Goal: Task Accomplishment & Management: Complete application form

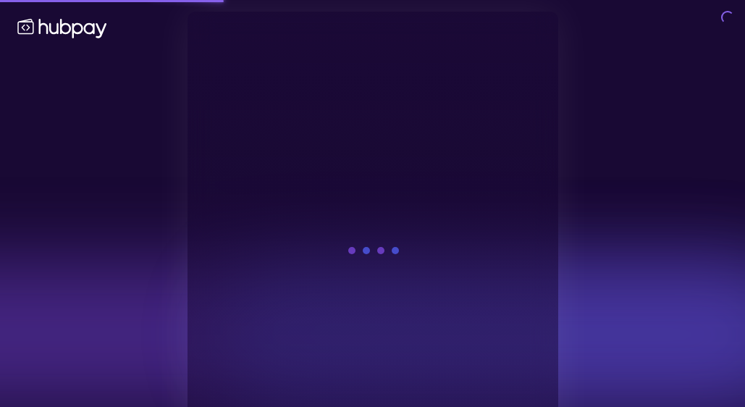
scroll to position [55, 0]
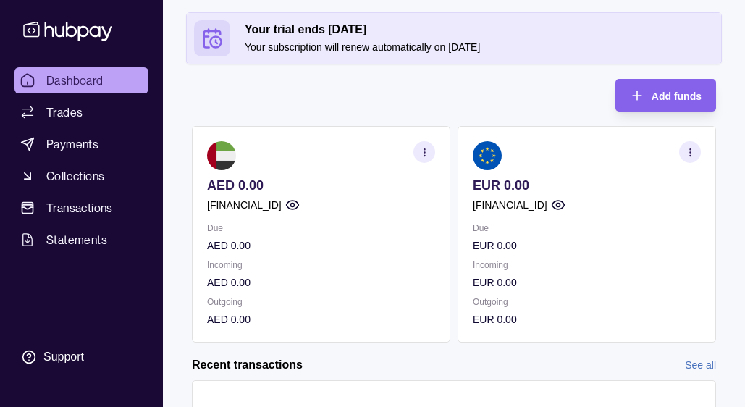
scroll to position [105, 0]
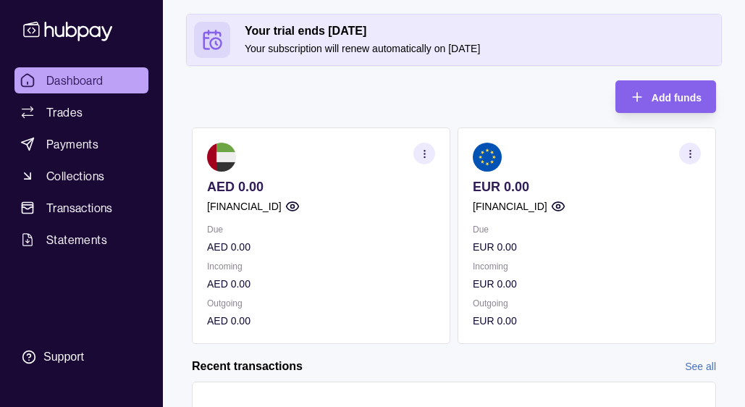
click at [559, 205] on circle "button" at bounding box center [558, 207] width 4 height 4
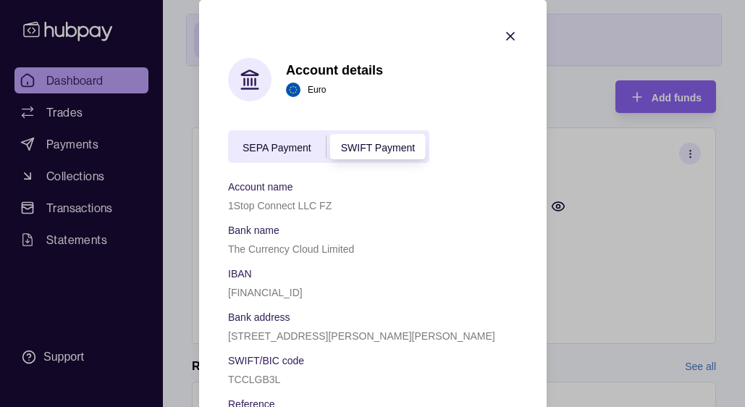
click at [277, 143] on span "SEPA Payment" at bounding box center [276, 148] width 69 height 12
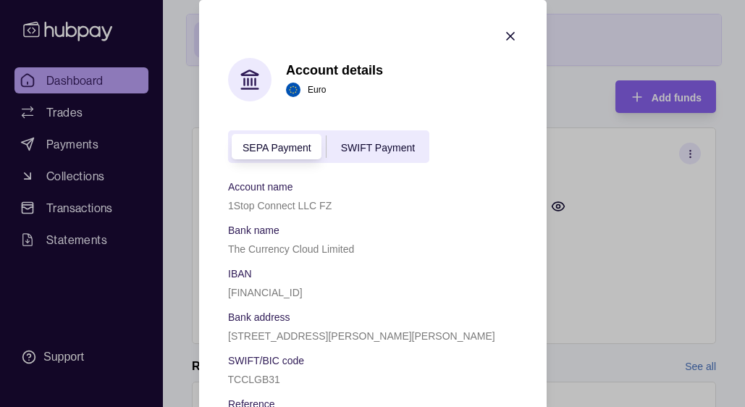
click at [379, 148] on span "SWIFT Payment" at bounding box center [377, 148] width 74 height 12
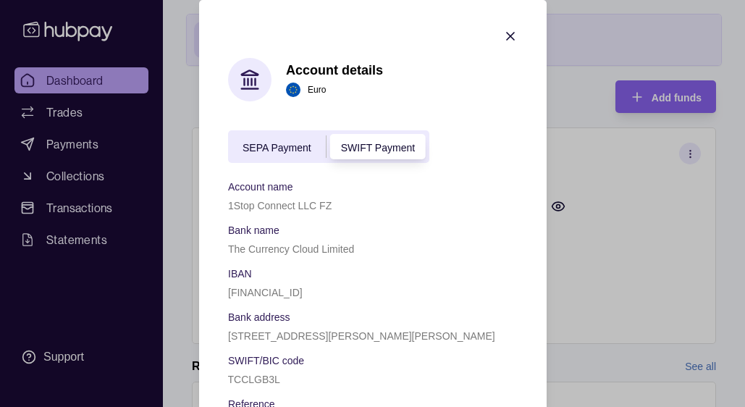
click at [251, 145] on span "SEPA Payment" at bounding box center [276, 148] width 69 height 12
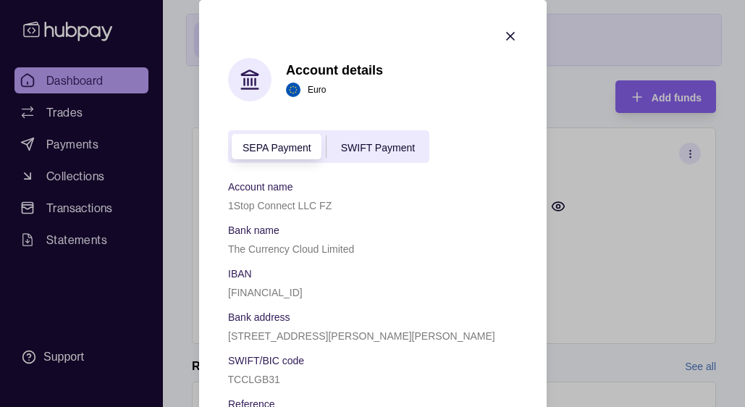
click at [373, 142] on span "SWIFT Payment" at bounding box center [377, 148] width 74 height 12
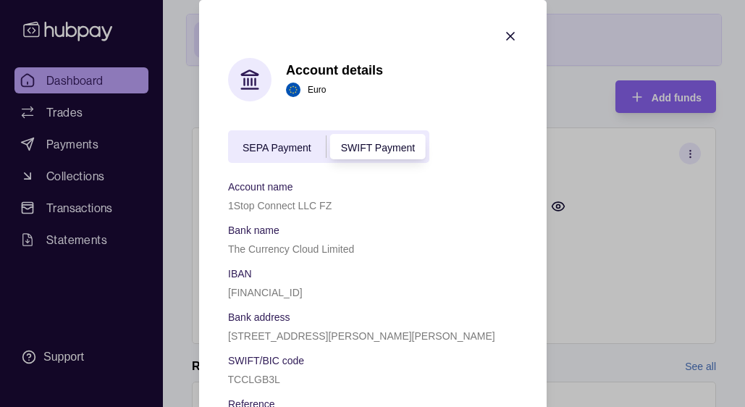
click at [254, 149] on span "SEPA Payment" at bounding box center [276, 148] width 69 height 12
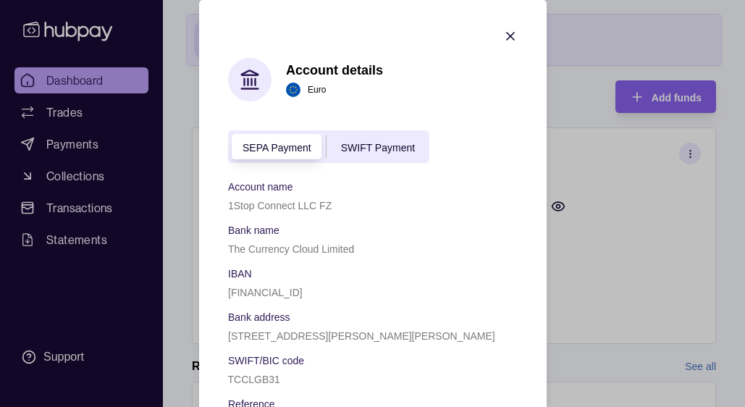
click at [342, 137] on div "SEPA Payment SWIFT Payment" at bounding box center [328, 146] width 201 height 33
click at [345, 150] on span "SWIFT Payment" at bounding box center [377, 148] width 74 height 12
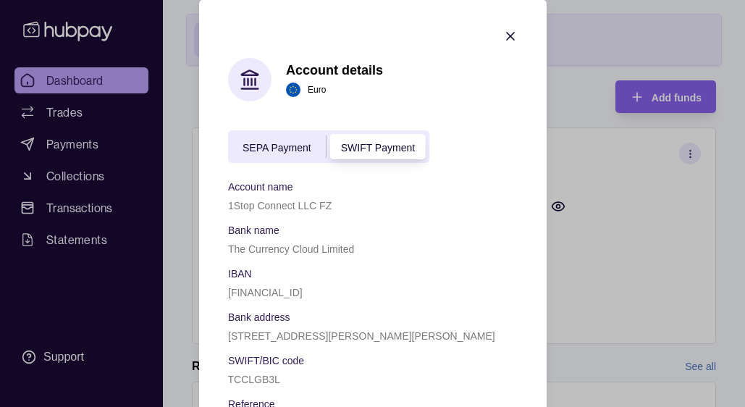
click at [248, 153] on div "SEPA Payment" at bounding box center [277, 146] width 98 height 17
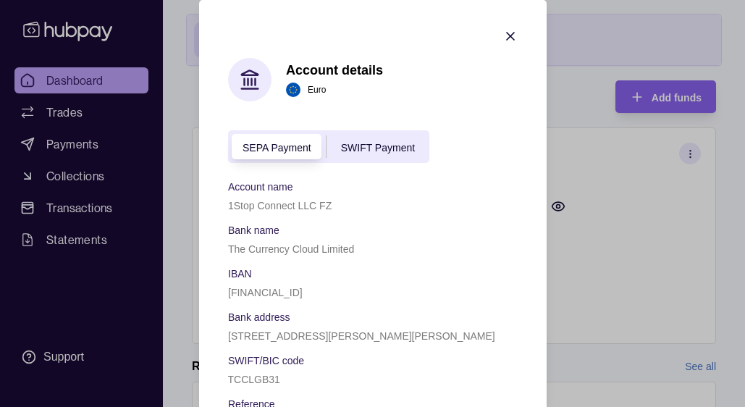
click at [347, 143] on span "SWIFT Payment" at bounding box center [377, 148] width 74 height 12
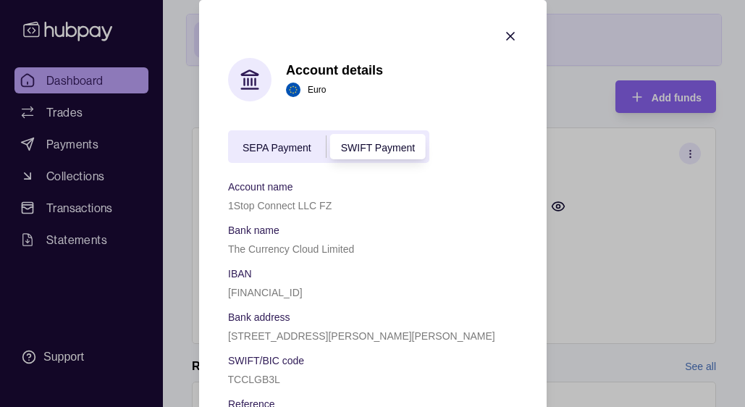
click at [243, 151] on span "SEPA Payment" at bounding box center [276, 148] width 69 height 12
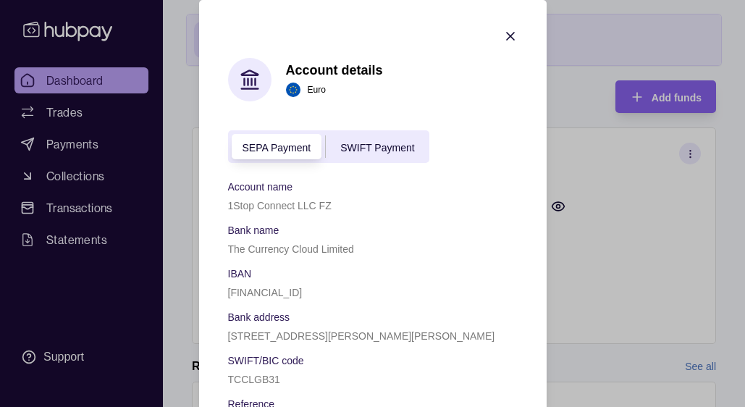
click at [376, 153] on div "SWIFT Payment" at bounding box center [377, 146] width 103 height 17
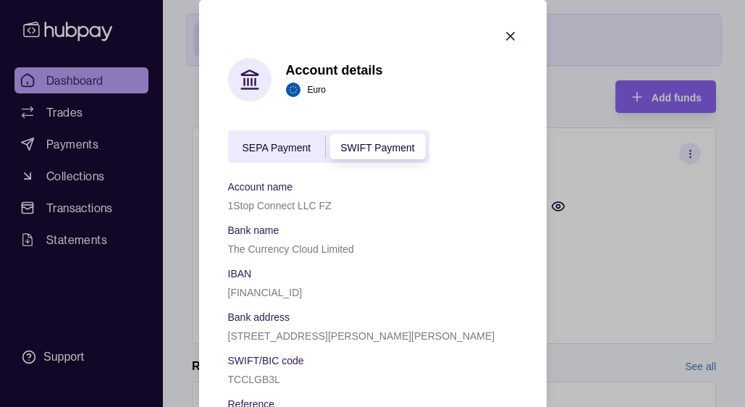
click at [509, 33] on icon "button" at bounding box center [510, 36] width 14 height 14
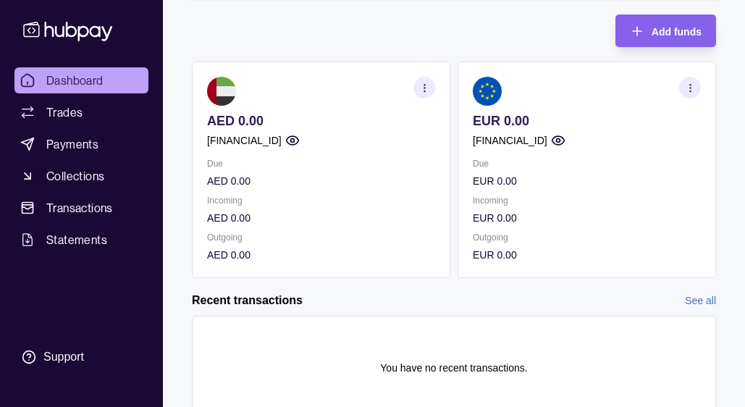
scroll to position [174, 0]
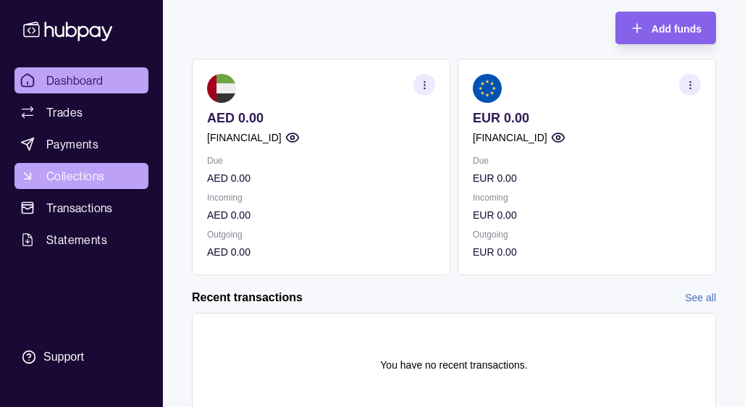
click at [88, 179] on span "Collections" at bounding box center [75, 175] width 58 height 17
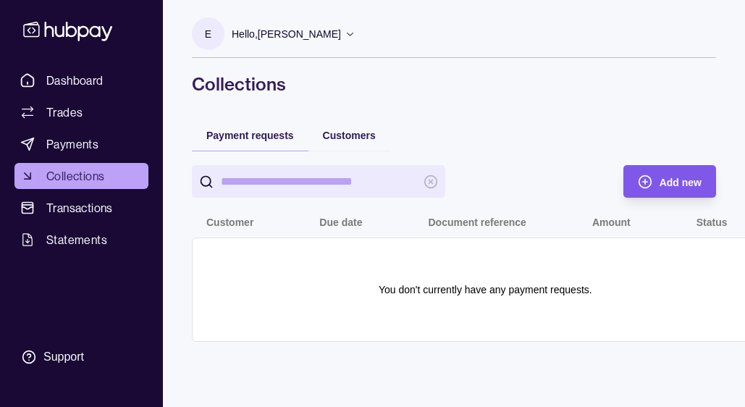
click at [687, 179] on span "Add new" at bounding box center [680, 183] width 42 height 12
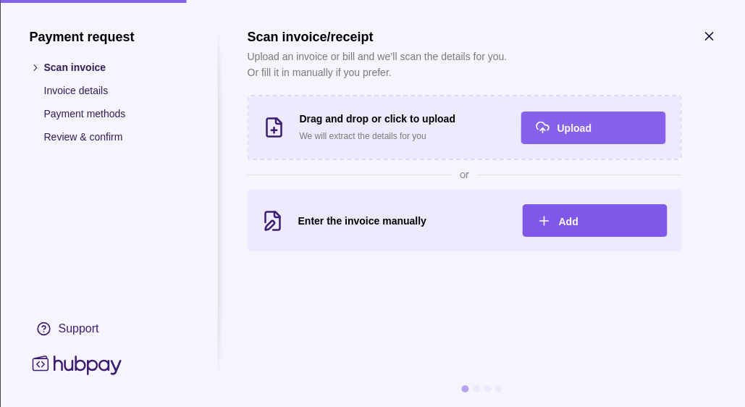
click at [570, 227] on div "Add" at bounding box center [605, 220] width 94 height 17
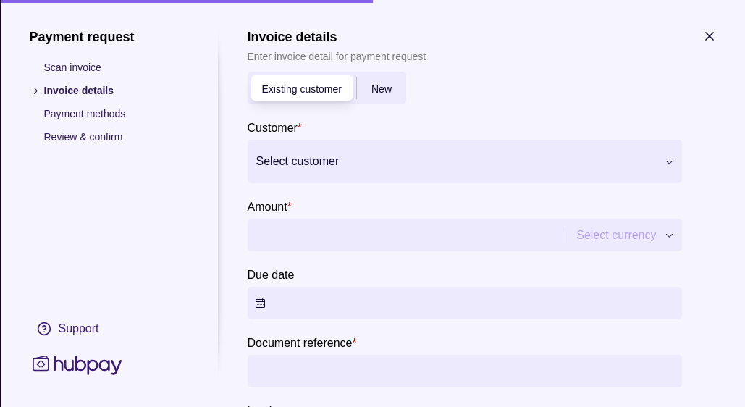
click at [397, 89] on div "New" at bounding box center [380, 88] width 49 height 17
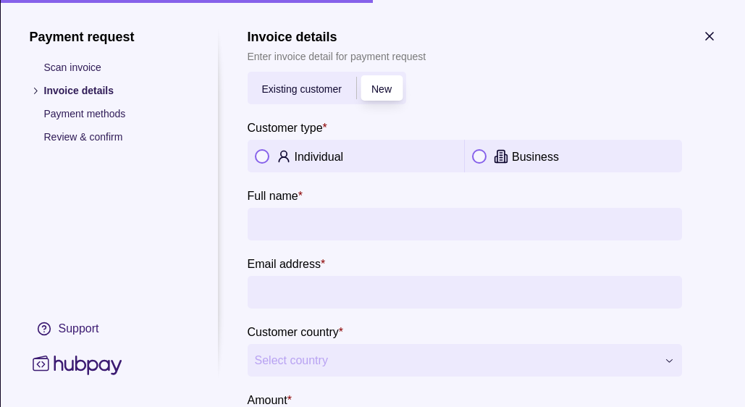
scroll to position [35, 0]
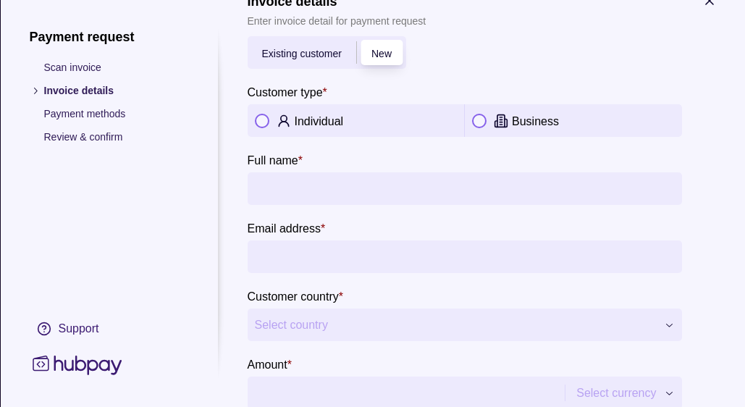
click at [290, 58] on span "Existing customer" at bounding box center [301, 54] width 80 height 12
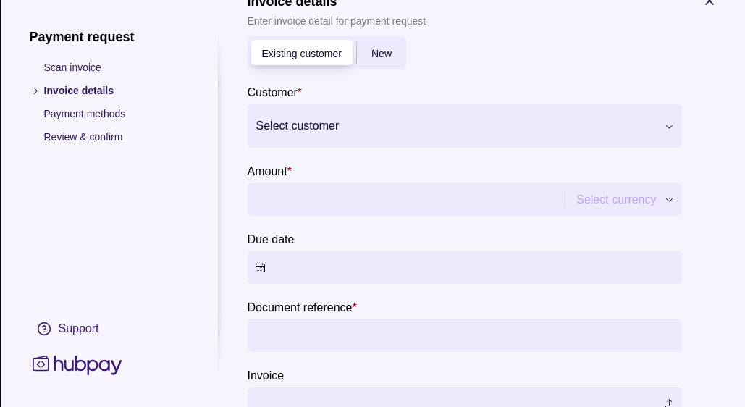
click at [362, 54] on div "New" at bounding box center [380, 52] width 49 height 17
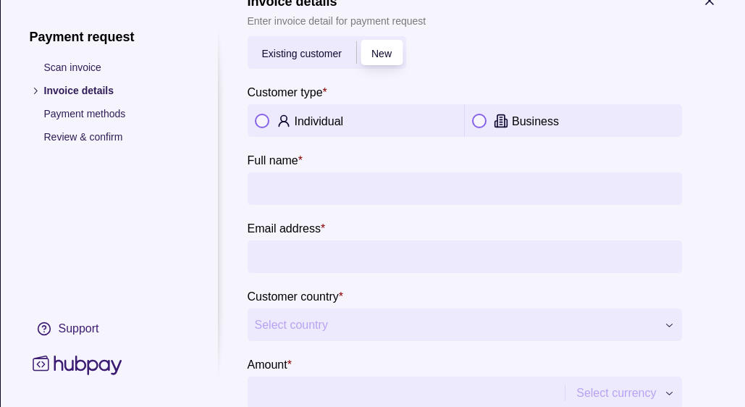
click at [253, 121] on div "Individual" at bounding box center [355, 120] width 217 height 33
click at [342, 194] on input "Full name *" at bounding box center [464, 188] width 420 height 33
type input "**********"
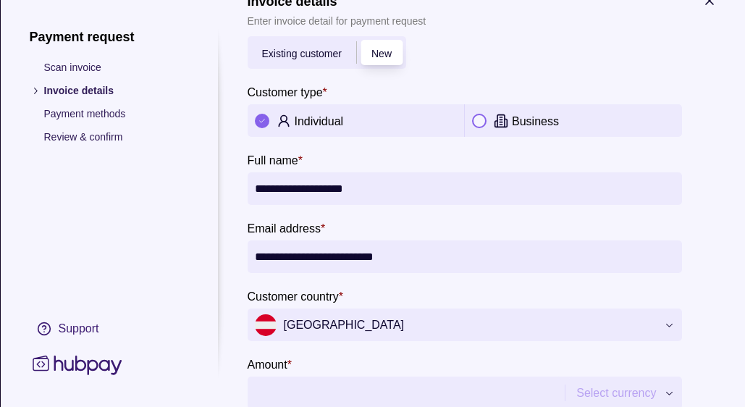
click at [365, 262] on input "**********" at bounding box center [464, 256] width 420 height 33
type input "*"
type input "**********"
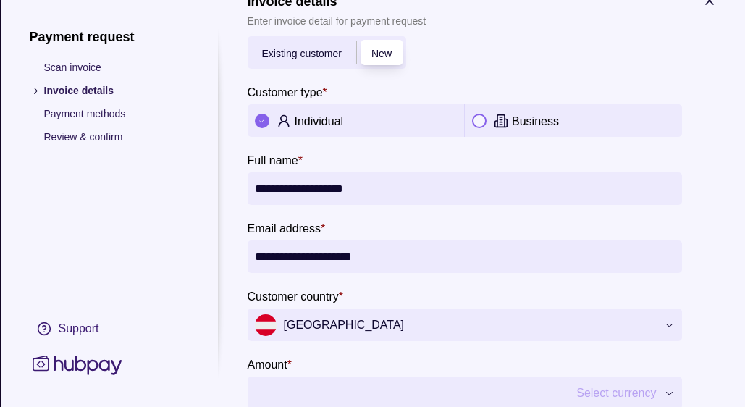
scroll to position [101, 0]
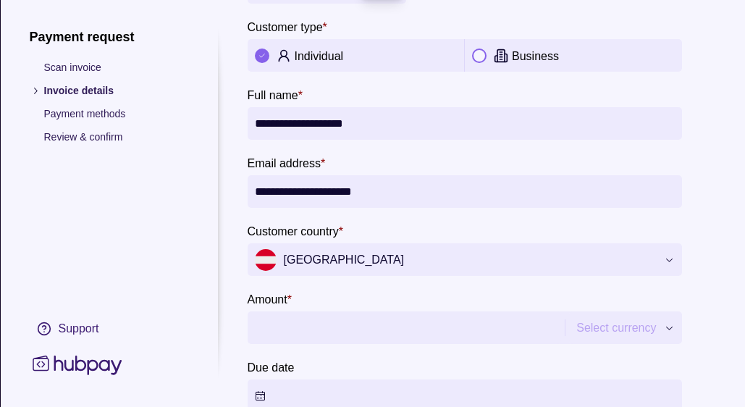
click at [436, 256] on span "[GEOGRAPHIC_DATA]" at bounding box center [455, 260] width 402 height 22
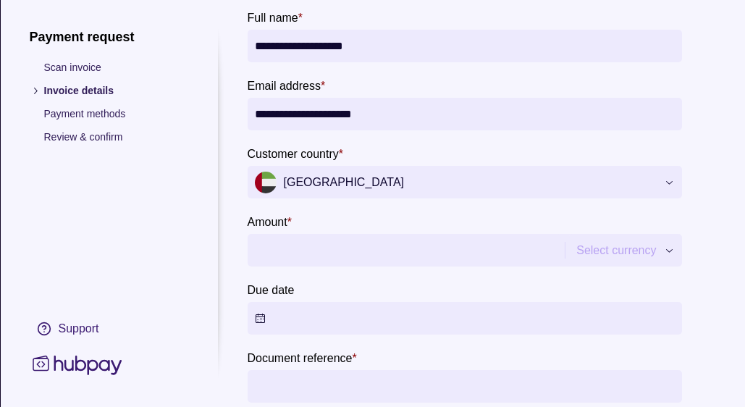
click at [415, 242] on input "Amount *" at bounding box center [404, 250] width 300 height 33
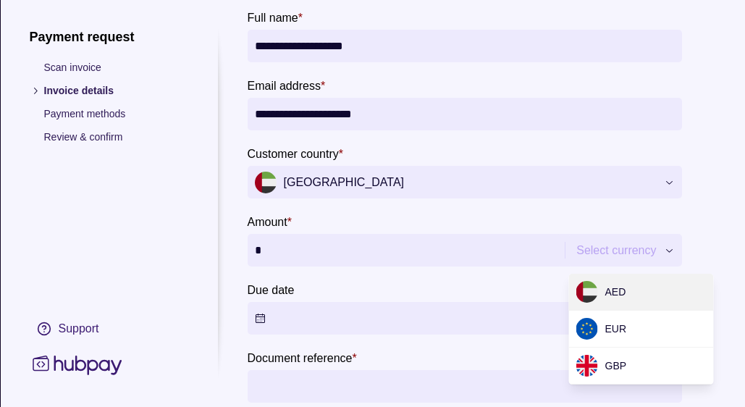
click at [575, 406] on div "**********" at bounding box center [372, 407] width 745 height 0
type input "****"
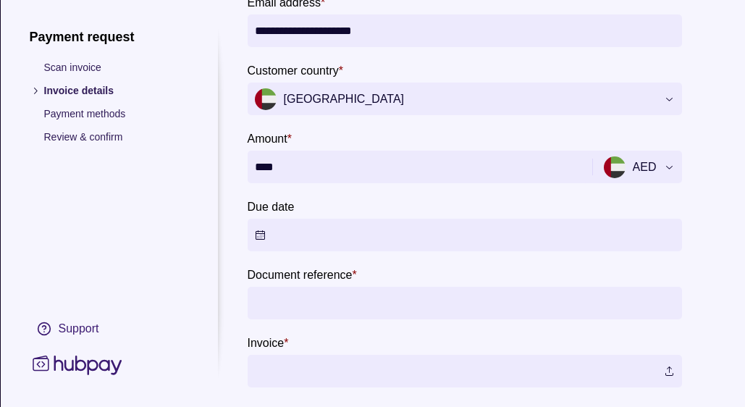
scroll to position [285, 0]
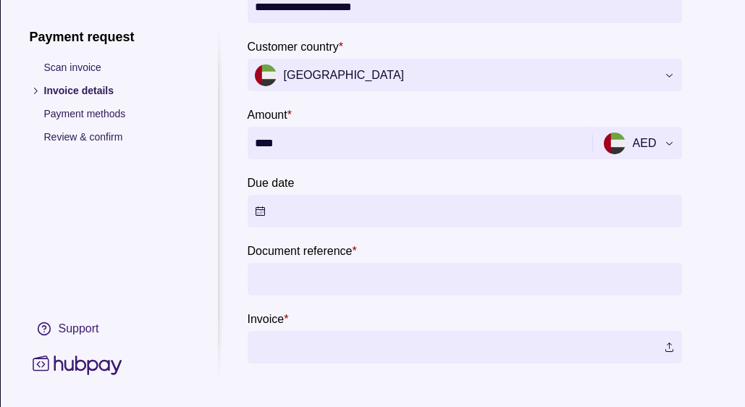
click at [329, 207] on button "Due date" at bounding box center [464, 211] width 434 height 33
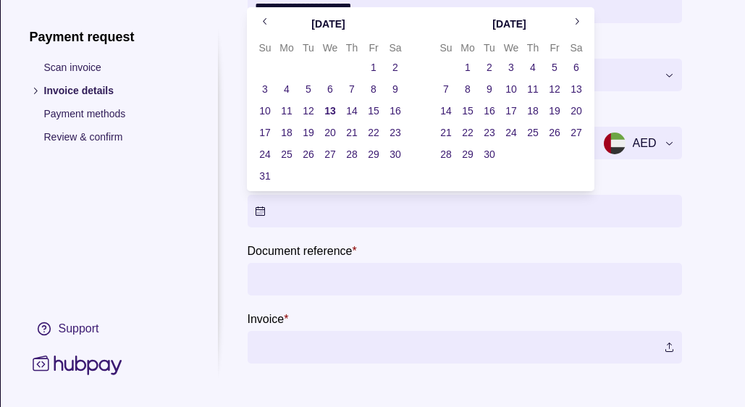
click at [352, 110] on button "14" at bounding box center [352, 111] width 20 height 20
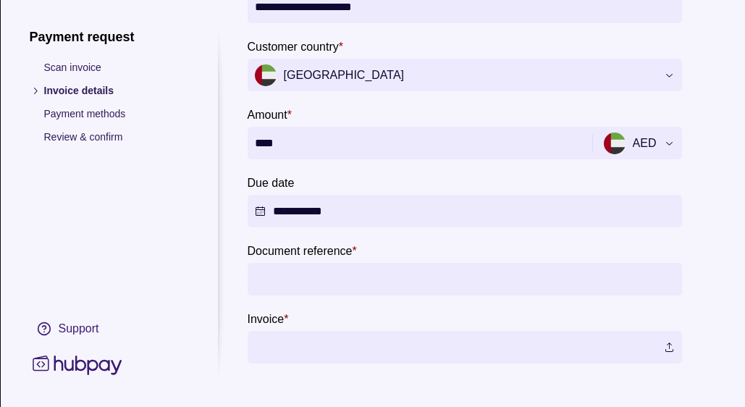
click at [414, 245] on section "Document reference *" at bounding box center [464, 269] width 434 height 54
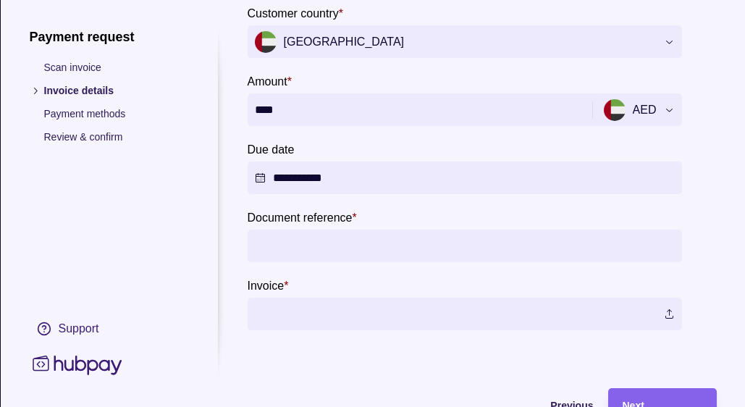
click at [425, 242] on input "Document reference *" at bounding box center [464, 245] width 420 height 33
type input "****"
click at [298, 358] on section "**********" at bounding box center [481, 41] width 469 height 663
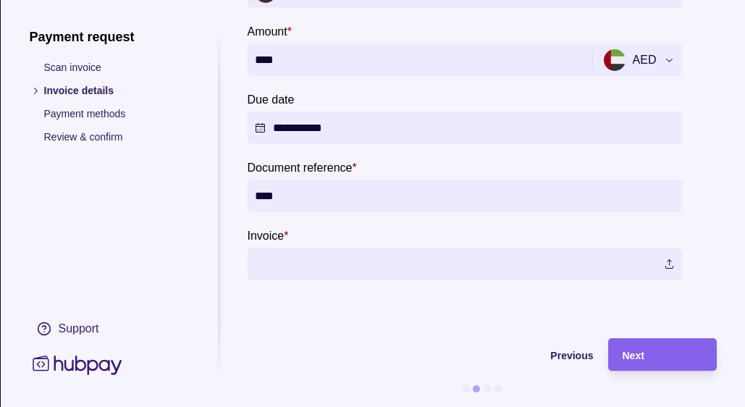
click at [658, 268] on label at bounding box center [464, 264] width 434 height 33
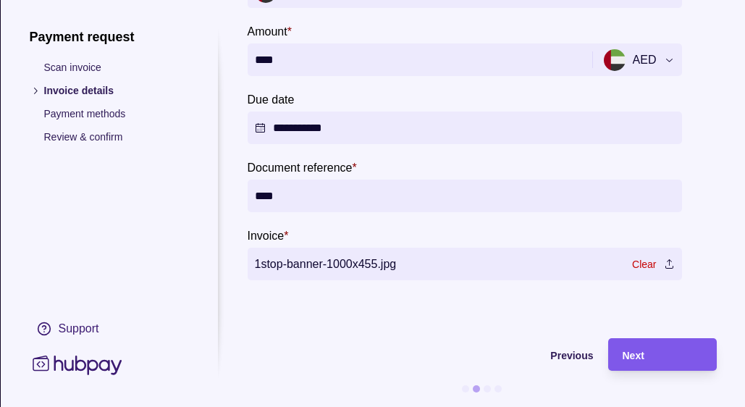
click at [691, 352] on div "Next" at bounding box center [662, 354] width 80 height 17
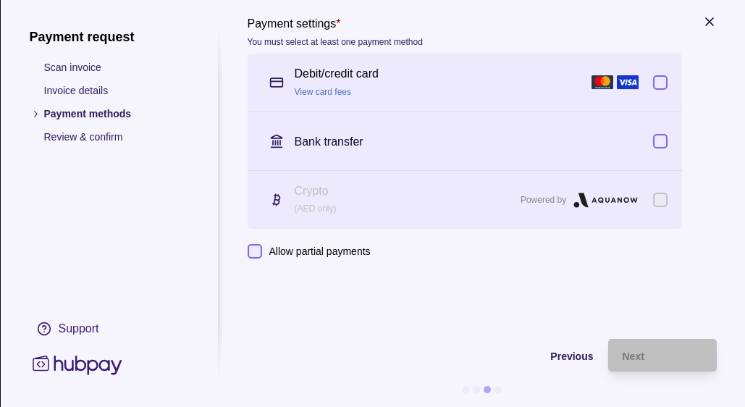
scroll to position [0, 0]
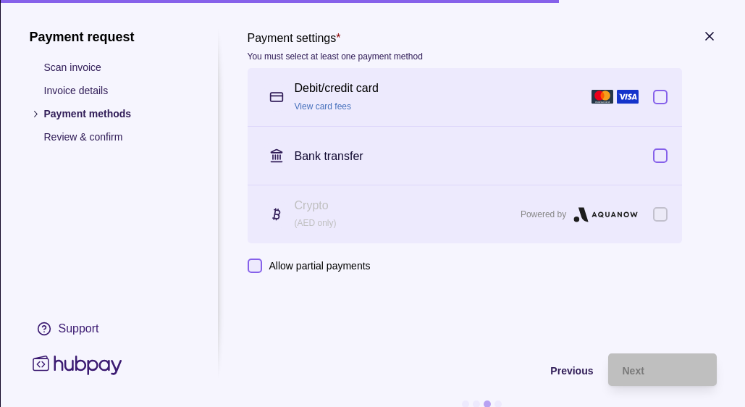
click at [663, 93] on button "button" at bounding box center [659, 97] width 14 height 14
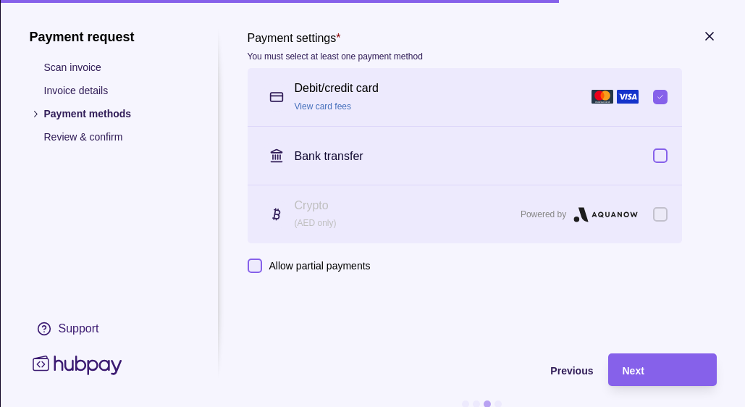
click at [282, 216] on icon at bounding box center [276, 214] width 14 height 14
click at [281, 216] on icon at bounding box center [276, 214] width 14 height 14
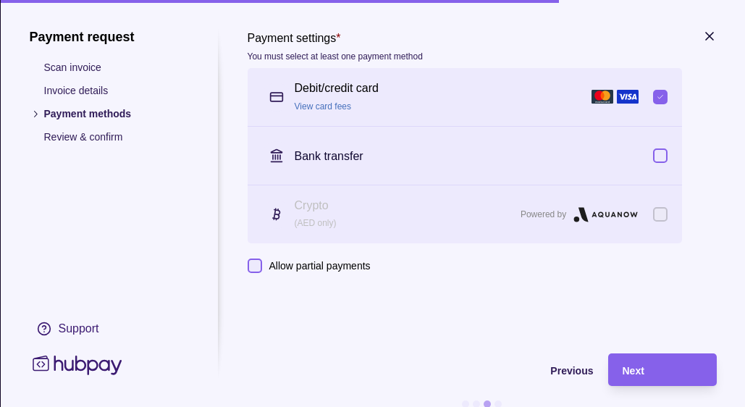
click at [352, 216] on p "(AED only)" at bounding box center [403, 223] width 219 height 16
click at [668, 216] on div "Crypto (AED only) Powered by" at bounding box center [464, 214] width 434 height 58
click at [608, 211] on icon at bounding box center [605, 215] width 64 height 18
click at [255, 263] on button "Allow partial payments" at bounding box center [254, 265] width 14 height 14
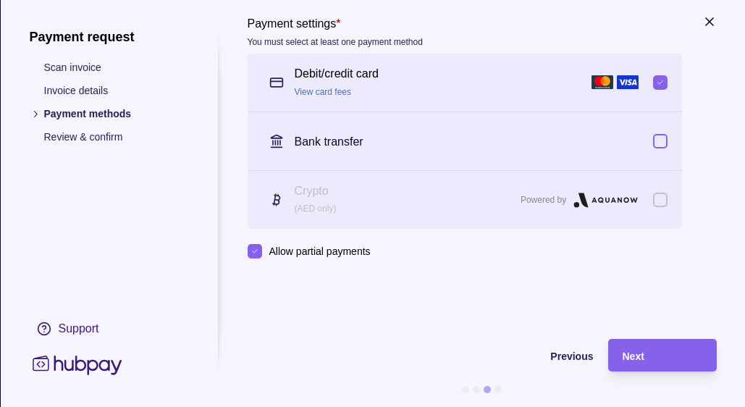
click at [255, 253] on button "Allow partial payments" at bounding box center [254, 251] width 14 height 14
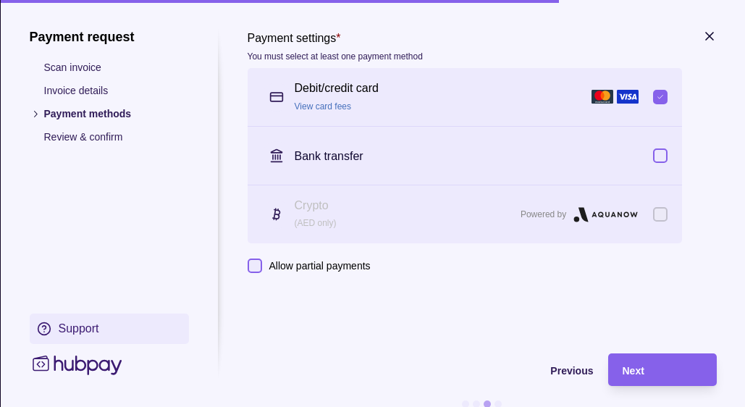
click at [80, 328] on div "Support" at bounding box center [78, 329] width 41 height 16
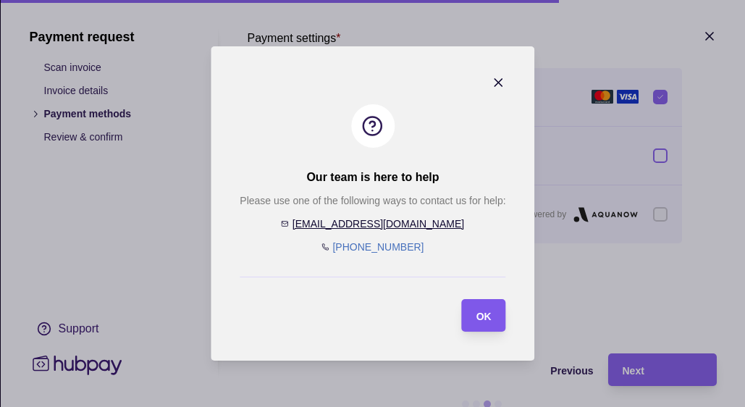
click at [473, 316] on div "OK" at bounding box center [472, 315] width 37 height 33
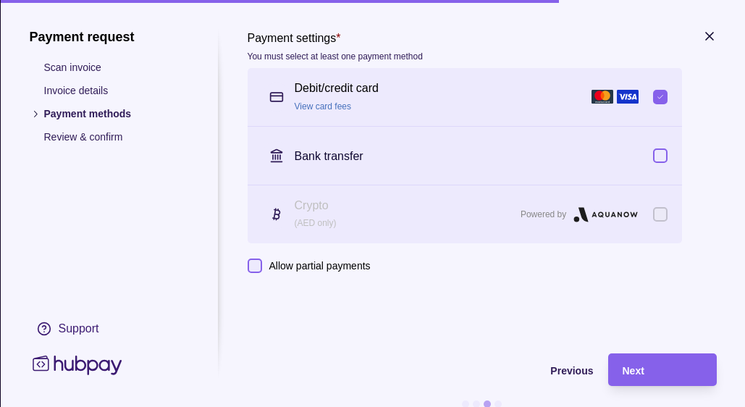
click at [288, 209] on section at bounding box center [275, 214] width 29 height 29
click at [263, 216] on section at bounding box center [275, 214] width 29 height 29
click at [377, 203] on p "Crypto" at bounding box center [403, 206] width 219 height 16
click at [312, 208] on p "Crypto" at bounding box center [403, 206] width 219 height 16
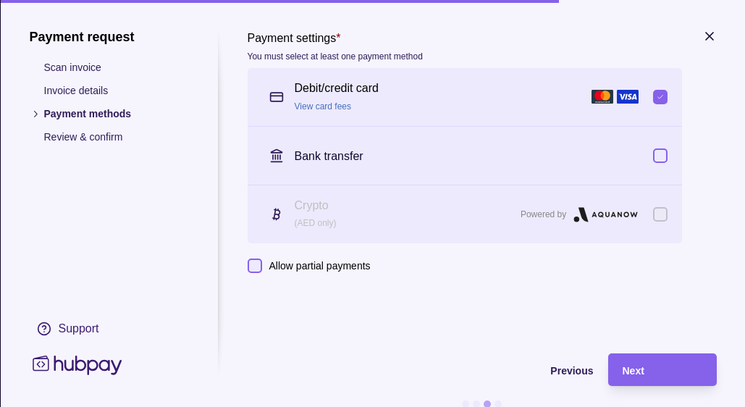
click at [62, 137] on p "Review & confirm" at bounding box center [115, 137] width 145 height 16
click at [64, 92] on p "Invoice details" at bounding box center [115, 91] width 145 height 16
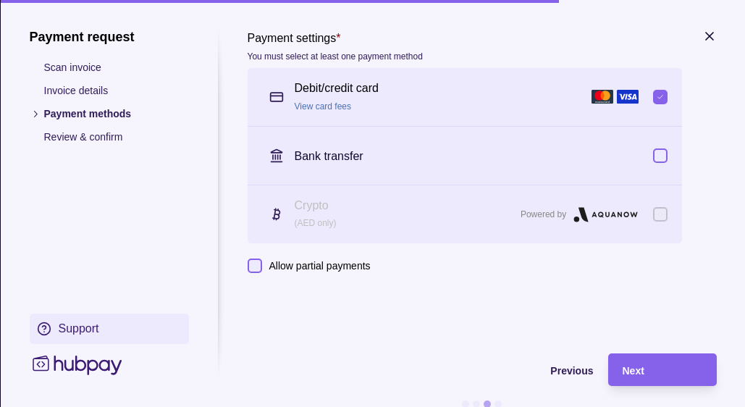
click at [77, 328] on div "Support" at bounding box center [78, 329] width 41 height 16
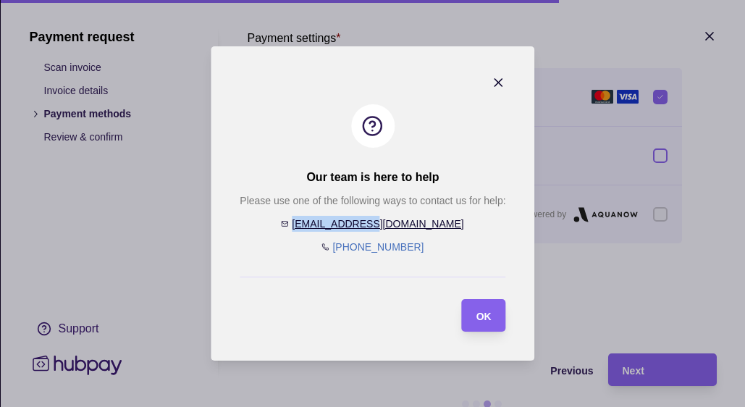
drag, startPoint x: 433, startPoint y: 227, endPoint x: 313, endPoint y: 228, distance: 120.1
click at [313, 228] on div "Please use one of the following ways to contact us for help: [EMAIL_ADDRESS][DO…" at bounding box center [373, 224] width 266 height 62
copy link "[EMAIL_ADDRESS][DOMAIN_NAME]"
click at [482, 319] on span "OK" at bounding box center [483, 316] width 15 height 12
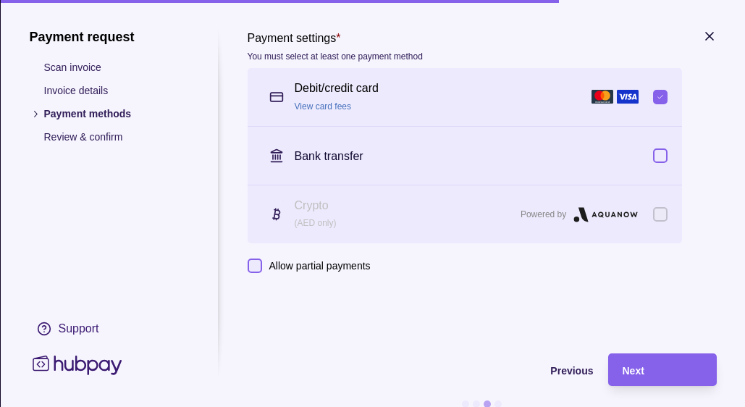
click at [487, 242] on div "Crypto (AED only) Powered by" at bounding box center [464, 214] width 434 height 58
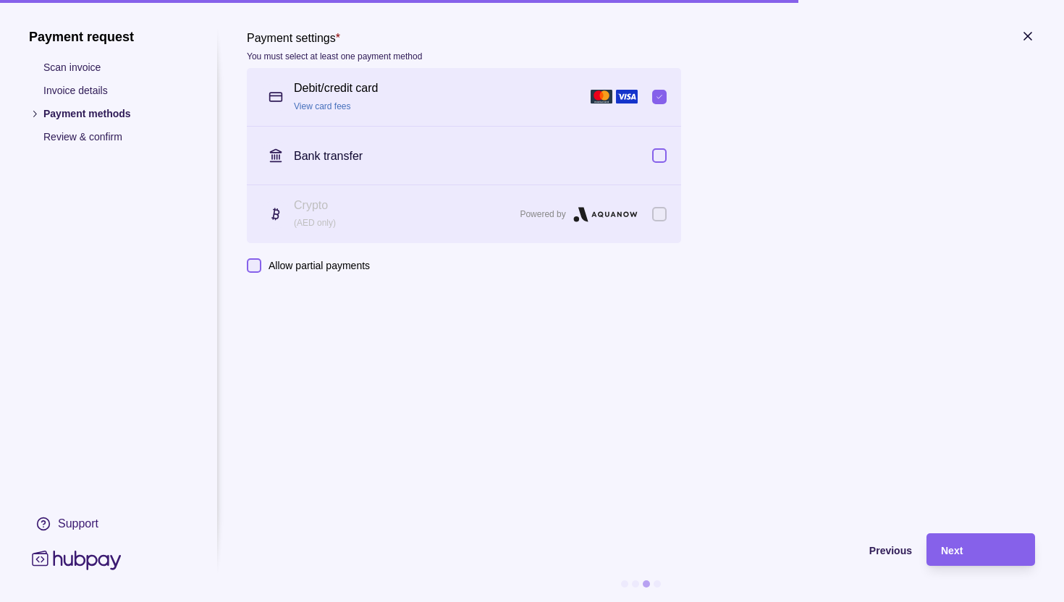
click at [744, 406] on section "Payment settings * You must select at least one payment method Debit/credit car…" at bounding box center [641, 274] width 788 height 490
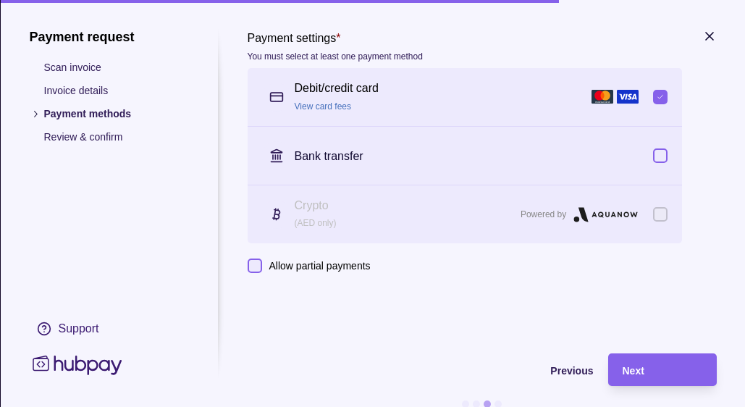
click at [661, 157] on button "button" at bounding box center [659, 155] width 14 height 14
click at [331, 106] on link "View card fees" at bounding box center [322, 106] width 57 height 10
click at [590, 212] on icon at bounding box center [605, 215] width 64 height 18
drag, startPoint x: 641, startPoint y: 214, endPoint x: 566, endPoint y: 213, distance: 75.3
click at [565, 214] on div "Powered by" at bounding box center [586, 215] width 132 height 18
